Goal: Information Seeking & Learning: Learn about a topic

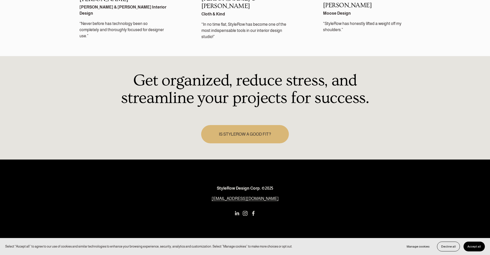
scroll to position [753, 0]
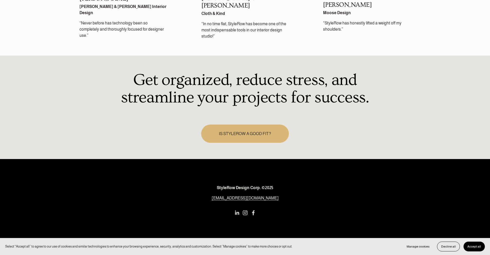
click at [479, 245] on span "Accept all" at bounding box center [474, 247] width 14 height 4
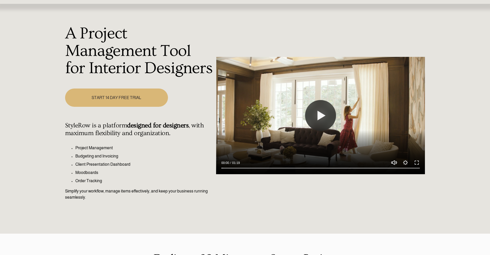
scroll to position [0, 0]
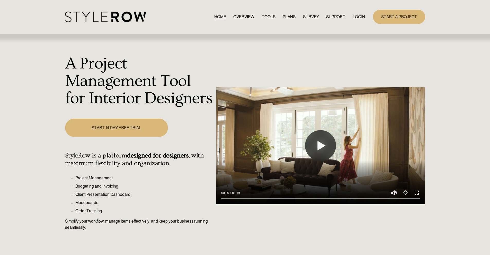
click at [269, 16] on link "TOOLS" at bounding box center [269, 16] width 14 height 7
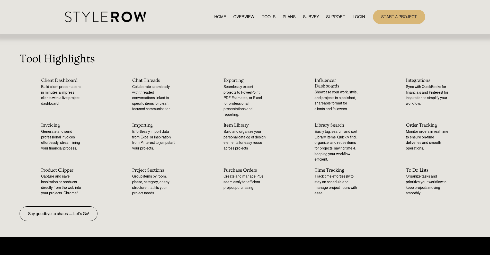
click at [284, 17] on link "PLANS" at bounding box center [289, 16] width 13 height 7
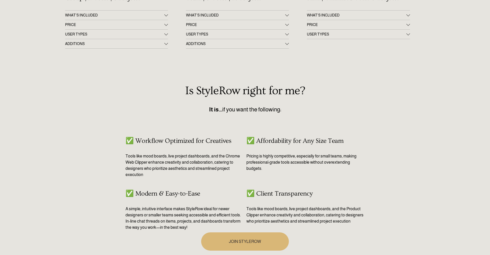
scroll to position [97, 0]
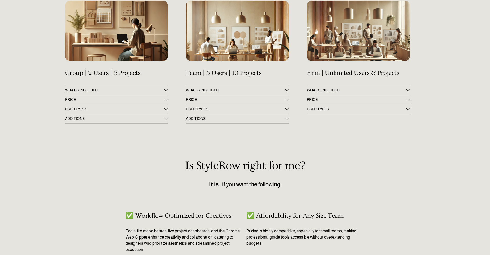
click at [287, 100] on div at bounding box center [287, 99] width 4 height 4
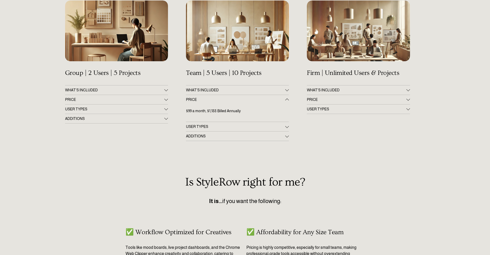
click at [287, 100] on div at bounding box center [287, 100] width 4 height 4
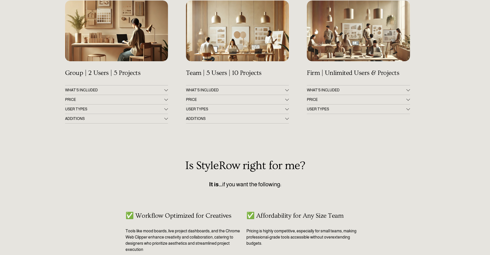
click at [167, 100] on div at bounding box center [166, 99] width 4 height 4
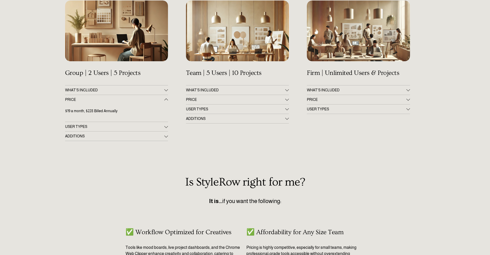
click at [167, 99] on div at bounding box center [166, 100] width 4 height 4
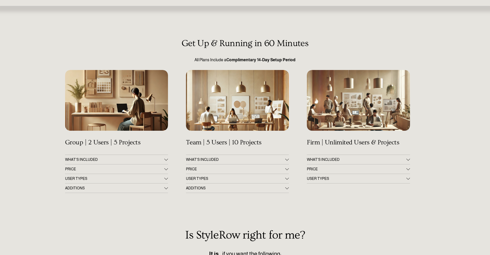
scroll to position [0, 0]
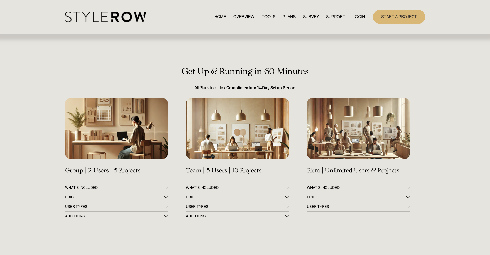
click at [0, 0] on link "RESOURCE CENTER" at bounding box center [0, 0] width 0 height 0
